Goal: Find specific page/section: Locate a particular part of the current website

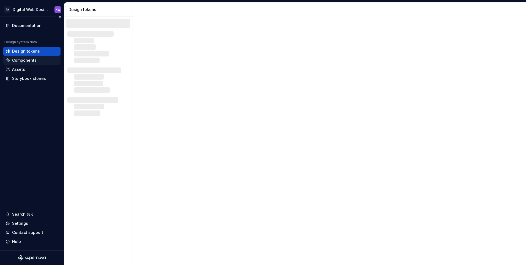
click at [21, 60] on div "Components" at bounding box center [24, 61] width 24 height 6
